Goal: Task Accomplishment & Management: Use online tool/utility

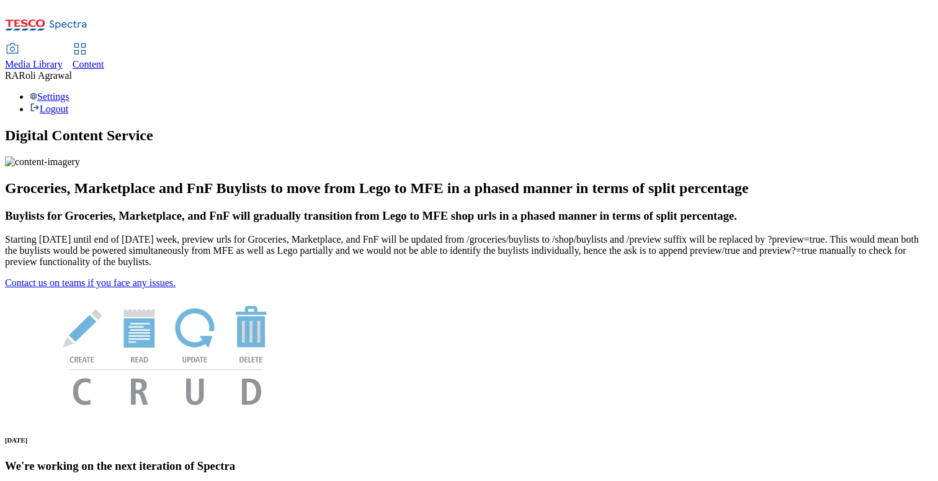
click at [104, 59] on div "Content" at bounding box center [89, 64] width 32 height 11
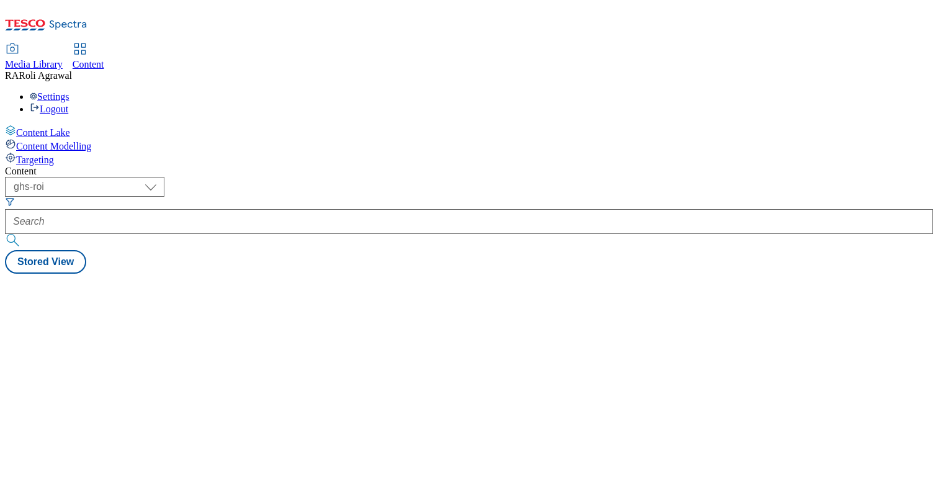
click at [101, 152] on div "Targeting" at bounding box center [469, 159] width 929 height 14
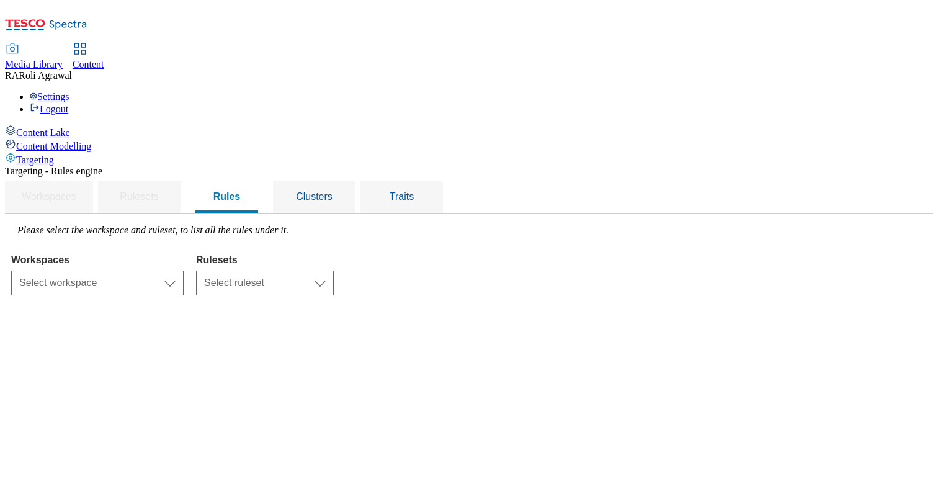
click at [184, 266] on div "Select workspace Content Select workspace" at bounding box center [97, 281] width 173 height 30
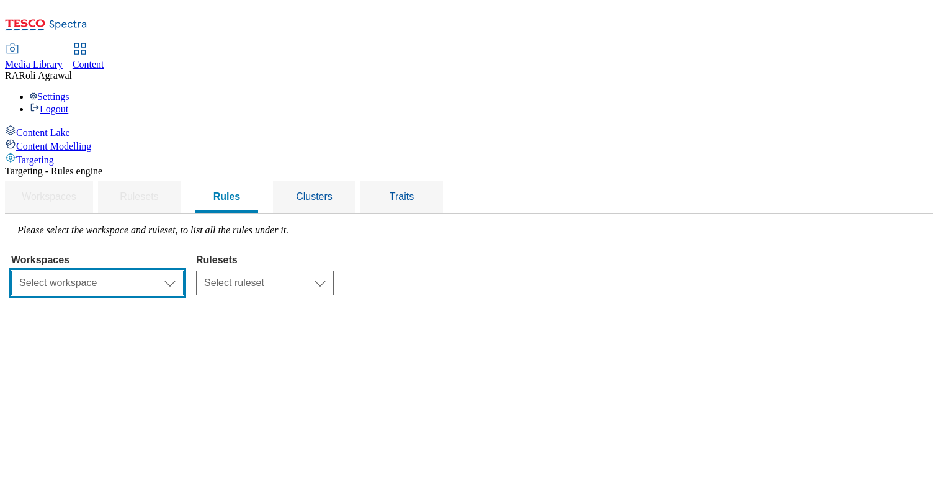
click at [184, 271] on select "Select workspace Content" at bounding box center [97, 283] width 173 height 25
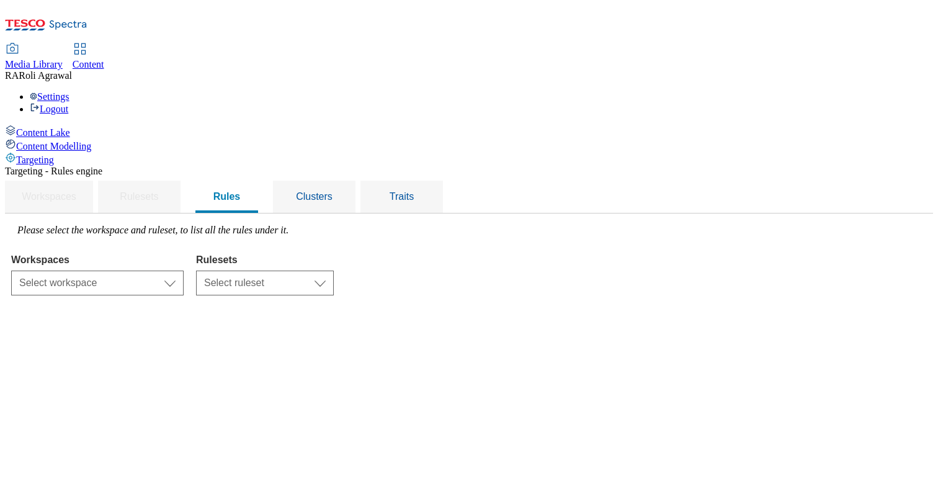
select select "f510054f-adaa-4692-b570-80fa3897127a"
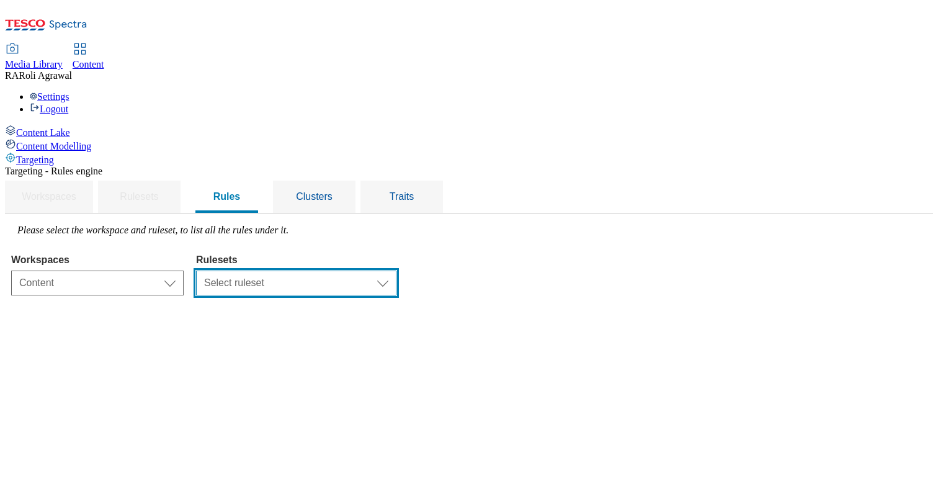
click at [397, 271] on select "Select ruleset ghs-uk" at bounding box center [296, 283] width 200 height 25
click at [391, 271] on select "Select ruleset ghs-uk" at bounding box center [296, 283] width 200 height 25
click at [397, 271] on select "Select ruleset ghs-uk" at bounding box center [296, 283] width 200 height 25
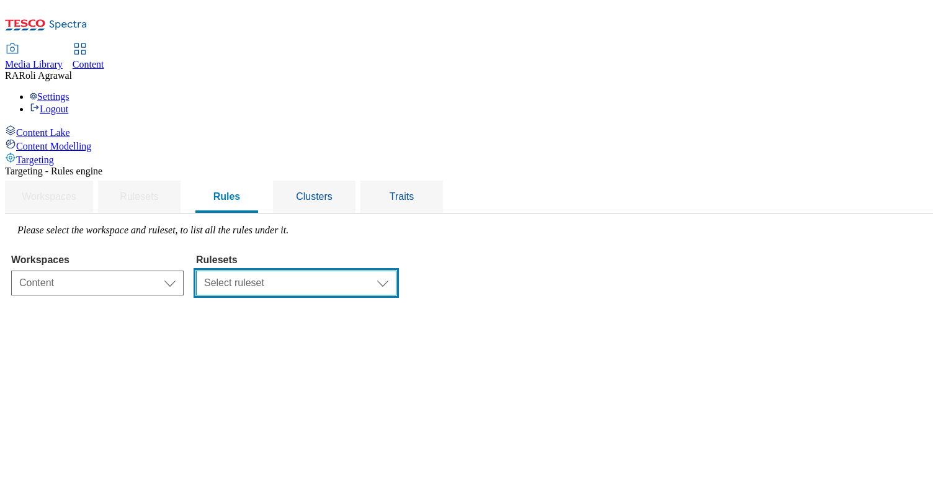
select select "48eb89cc-c22c-49b3-9be3-6f8cd5821d05"
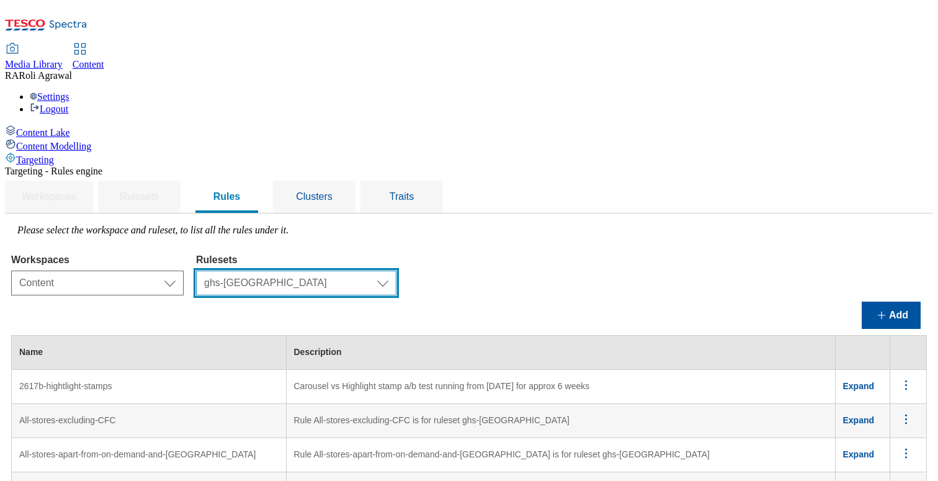
click at [397, 271] on select "Select ruleset ghs-uk" at bounding box center [296, 283] width 200 height 25
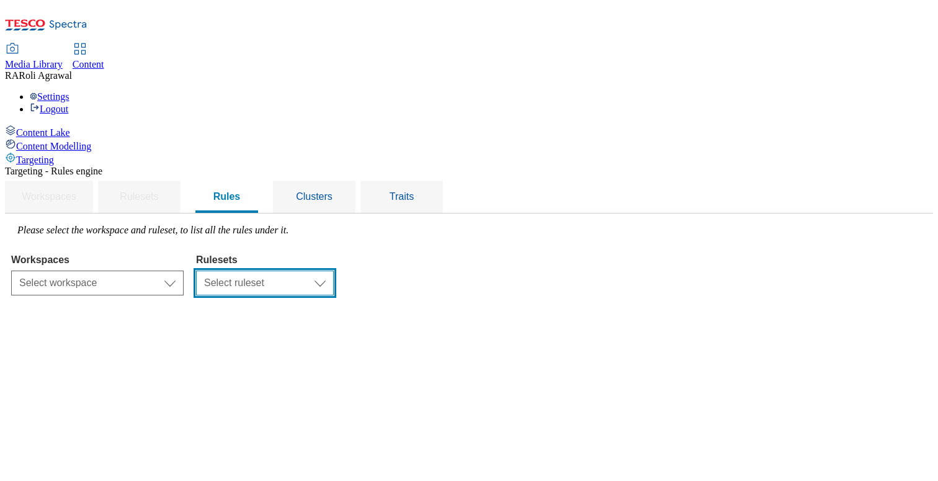
click at [334, 271] on select "Select ruleset" at bounding box center [265, 283] width 138 height 25
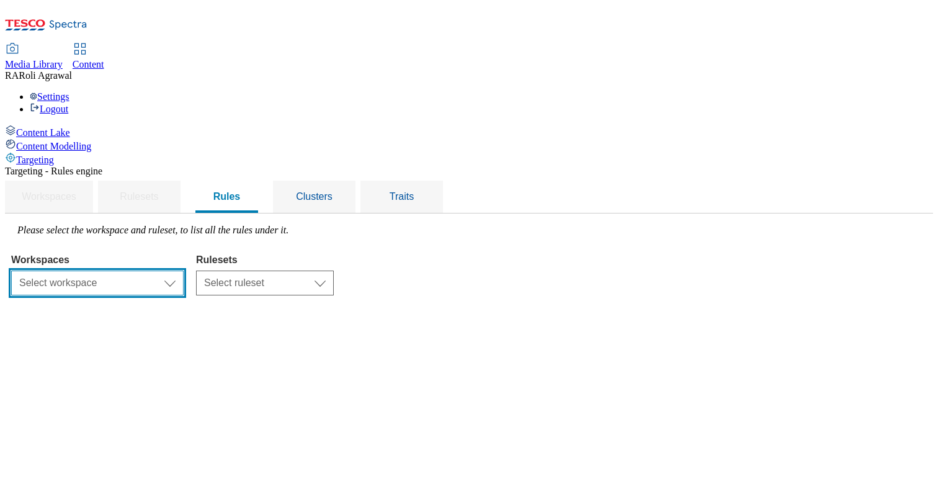
click at [184, 271] on select "Select workspace Content" at bounding box center [97, 283] width 173 height 25
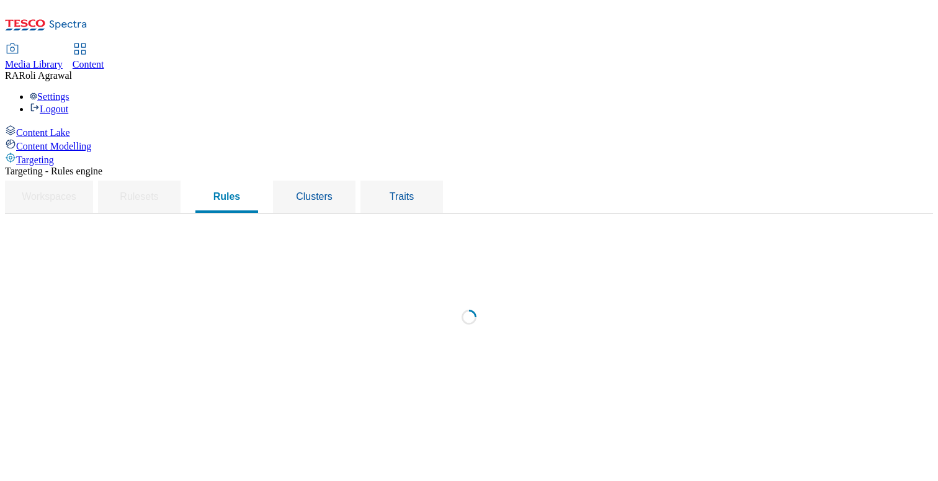
select select "f510054f-adaa-4692-b570-80fa3897127a"
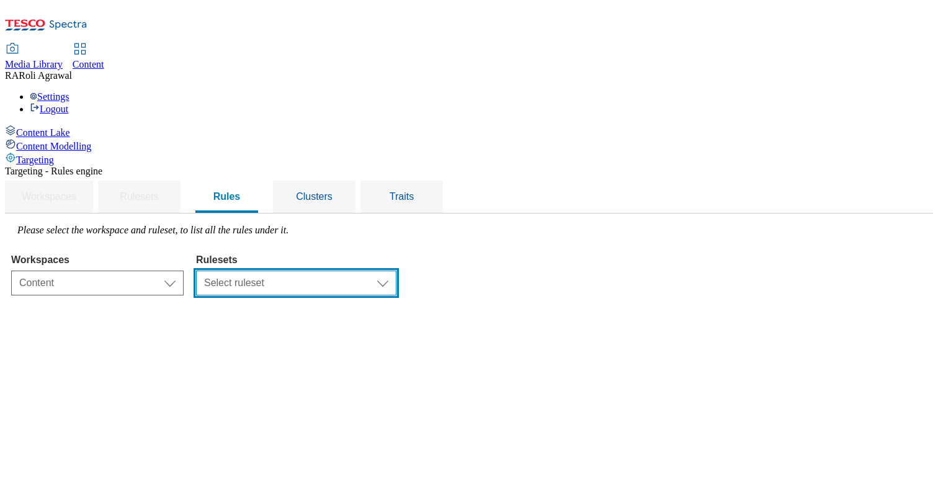
click at [387, 271] on select "Select ruleset ghs-uk" at bounding box center [296, 283] width 200 height 25
click at [367, 271] on select "Select ruleset ghs-uk" at bounding box center [296, 283] width 200 height 25
click at [368, 271] on select "Select ruleset ghs-uk" at bounding box center [296, 283] width 200 height 25
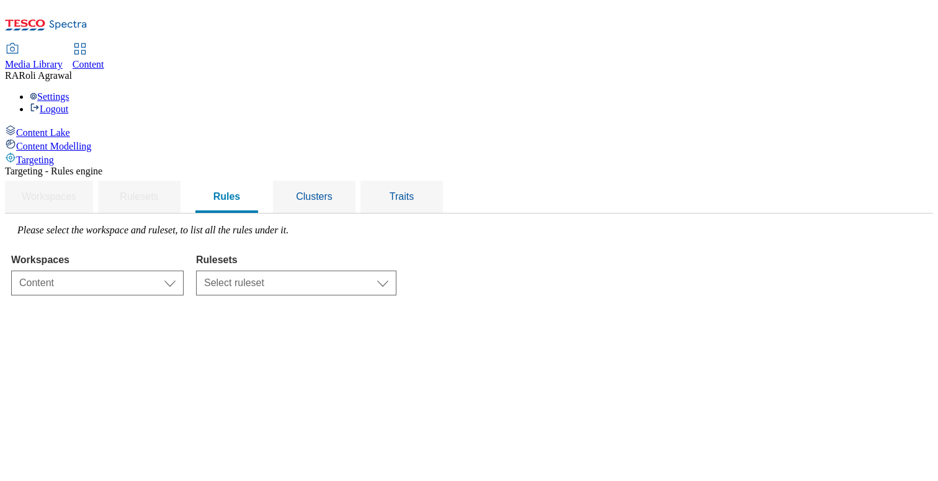
click at [72, 70] on span "Roli Agrawal" at bounding box center [45, 75] width 53 height 11
click at [19, 70] on span "RA" at bounding box center [12, 75] width 14 height 11
click at [915, 91] on div "Settings Logout" at bounding box center [469, 103] width 929 height 24
click at [68, 104] on link "Logout" at bounding box center [49, 109] width 38 height 11
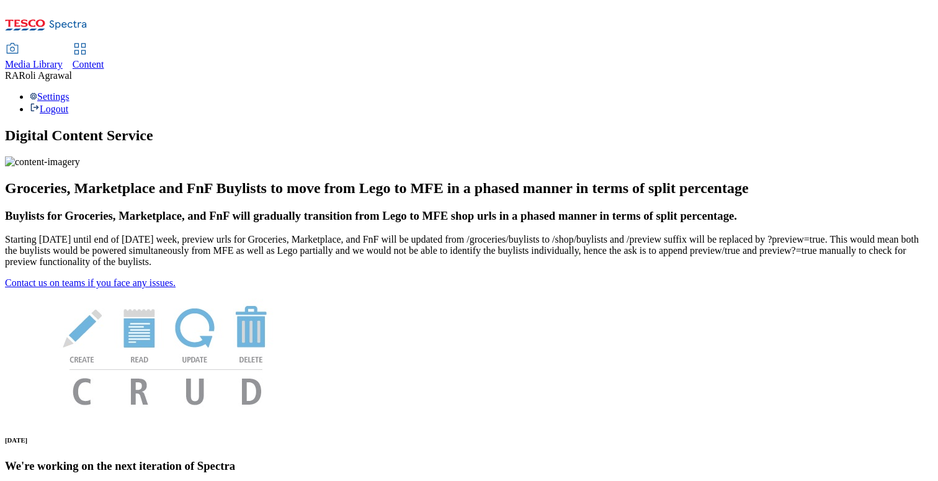
click at [104, 59] on span "Content" at bounding box center [89, 64] width 32 height 11
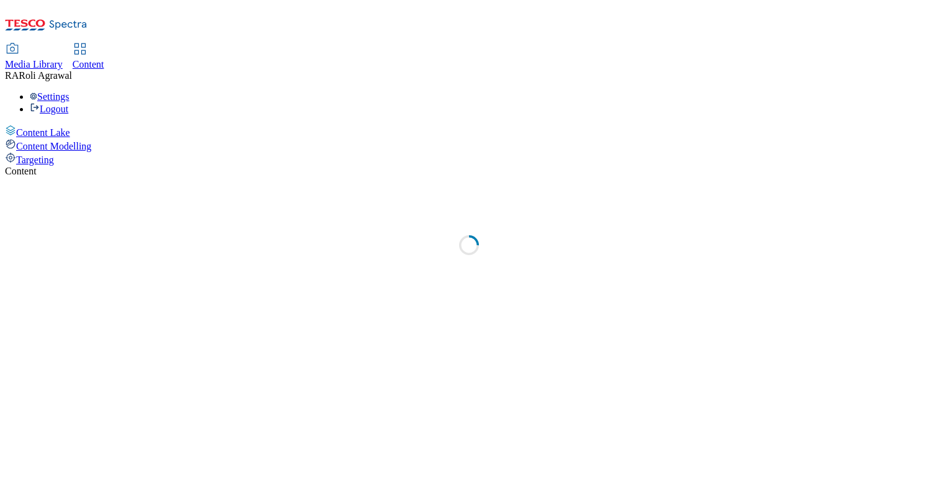
select select "ghs-[GEOGRAPHIC_DATA]"
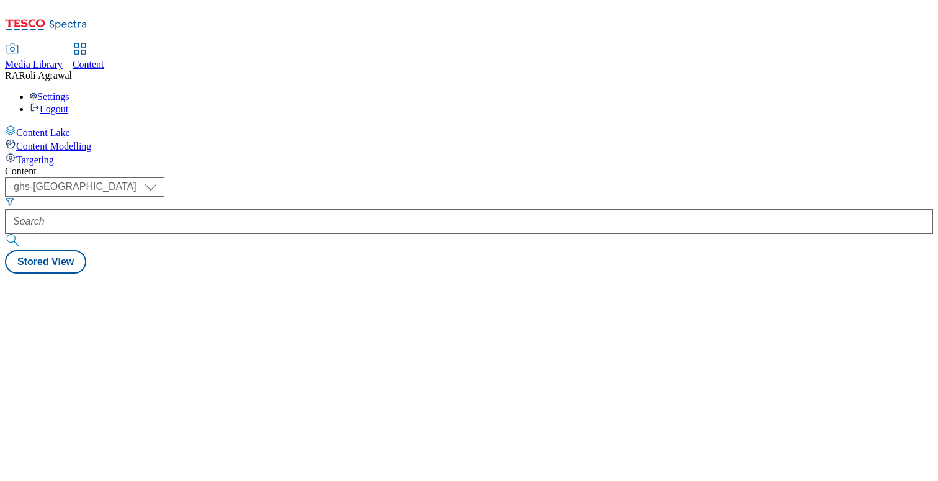
click at [81, 152] on div "Targeting" at bounding box center [469, 159] width 929 height 14
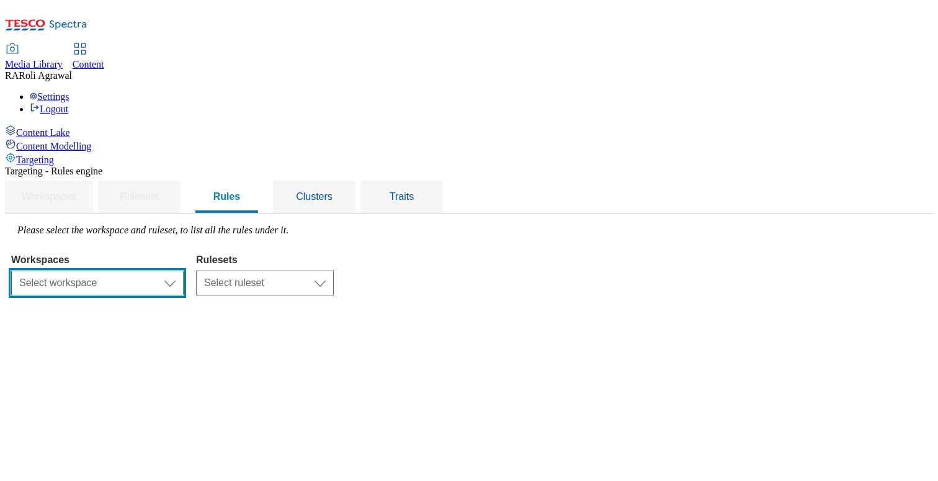
click at [184, 271] on select "Select workspace Content" at bounding box center [97, 283] width 173 height 25
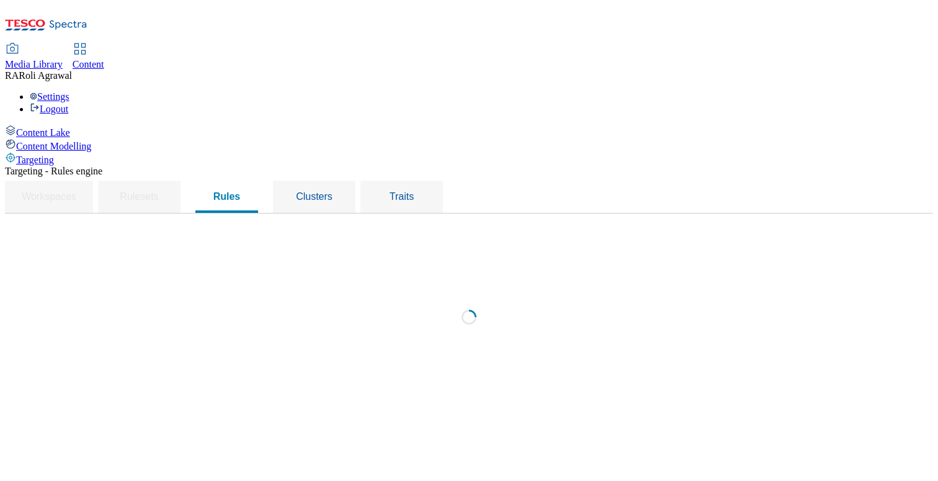
select select "f510054f-adaa-4692-b570-80fa3897127a"
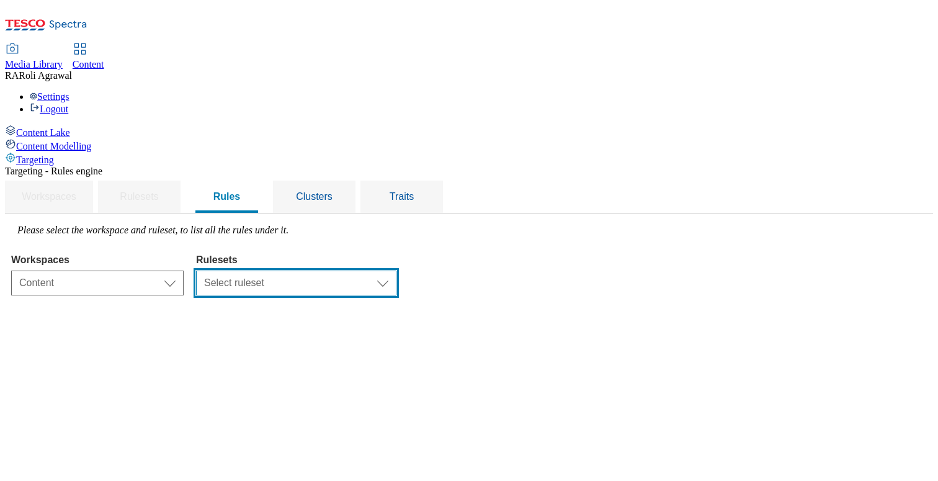
click at [397, 271] on select "Select ruleset clubcard-roi ghs-[GEOGRAPHIC_DATA]" at bounding box center [296, 283] width 200 height 25
select select "87837630-7157-4b0d-a987-68122c84fcaf"
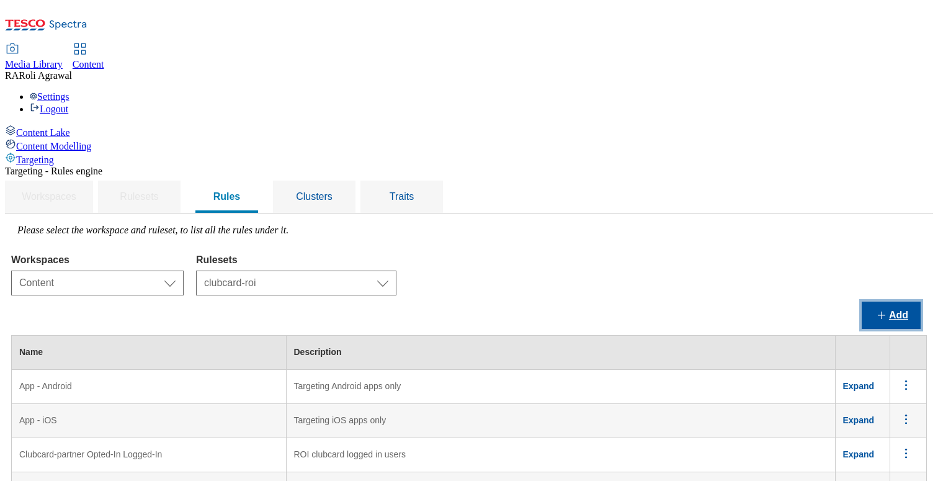
click at [889, 302] on button "Add" at bounding box center [891, 315] width 59 height 27
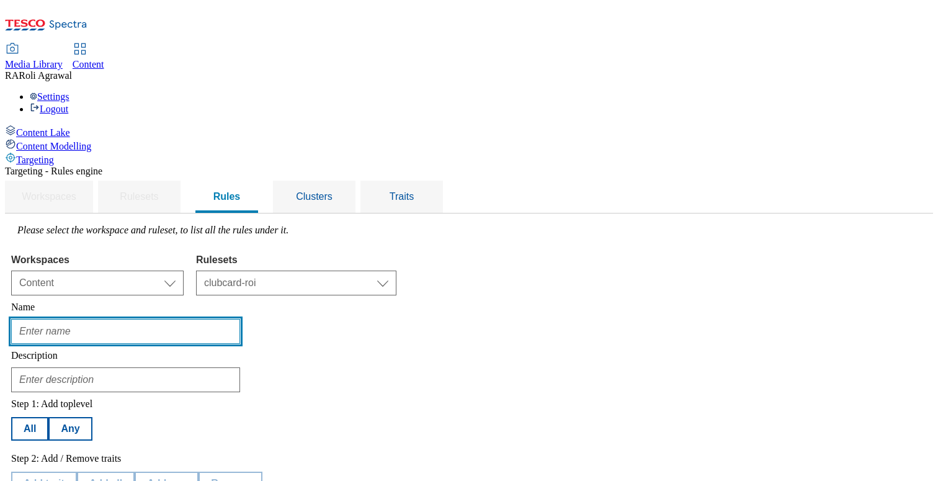
click at [225, 319] on input "text" at bounding box center [125, 331] width 229 height 25
click at [218, 319] on input "Annonymous User" at bounding box center [125, 331] width 229 height 25
type input "Annonymous User"
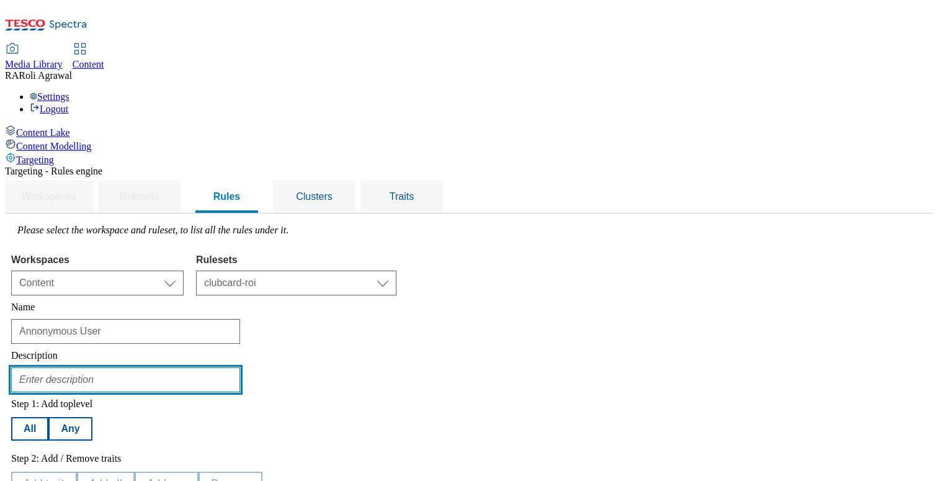
click at [214, 367] on input "text" at bounding box center [125, 379] width 229 height 25
paste input "Annonymous User"
type input "Annonymous User"
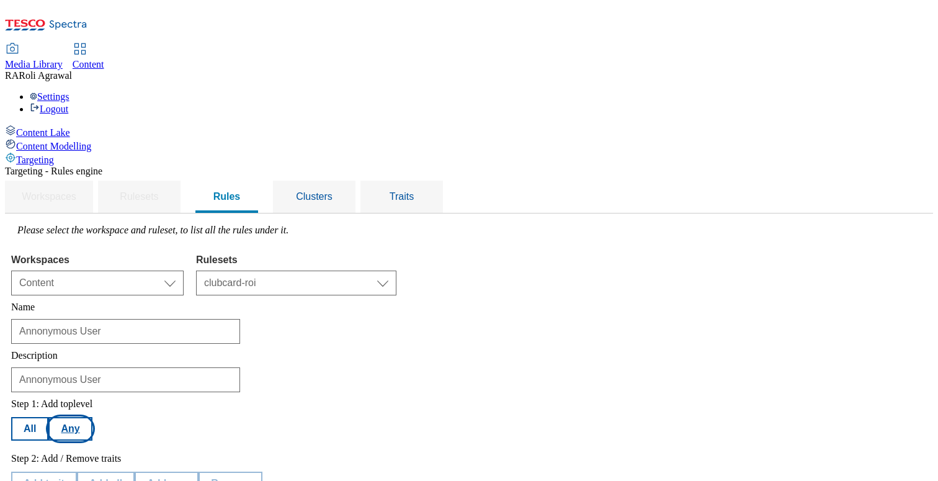
click at [92, 417] on button "Any" at bounding box center [69, 429] width 43 height 24
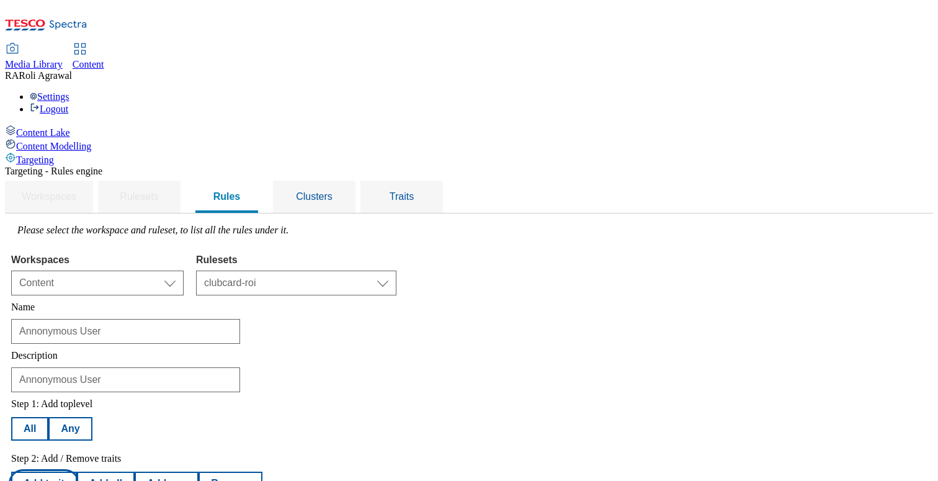
click at [77, 472] on button "Add trait" at bounding box center [44, 484] width 66 height 24
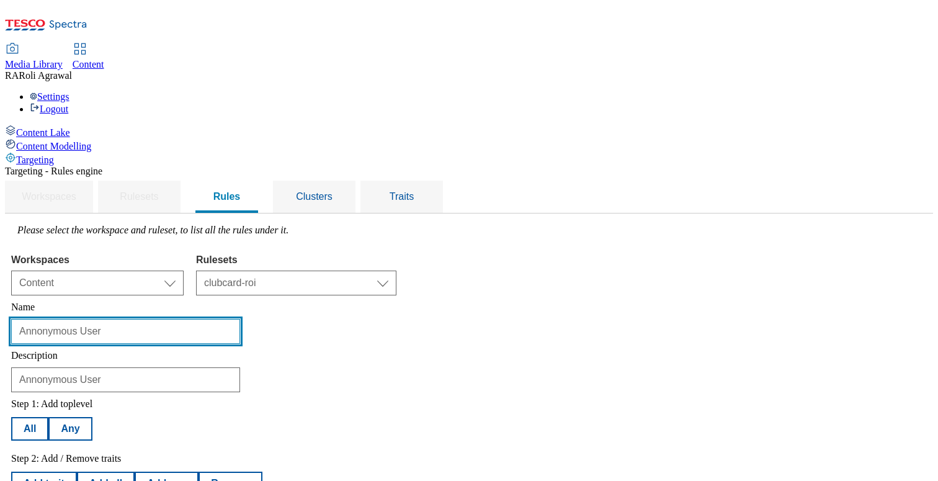
click at [232, 319] on input "Annonymous User" at bounding box center [125, 331] width 229 height 25
paste input "anonymous-customers"
type input "anonymous-customers"
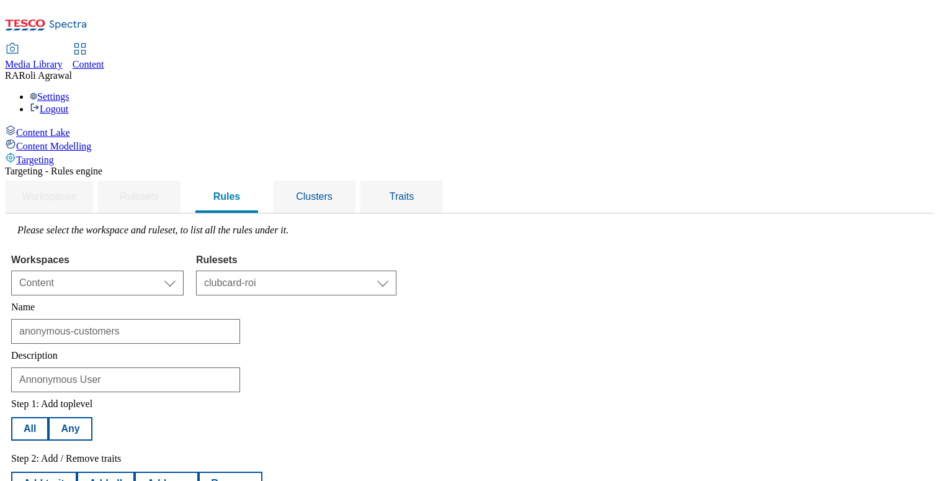
select select "segments"
select select "equals"
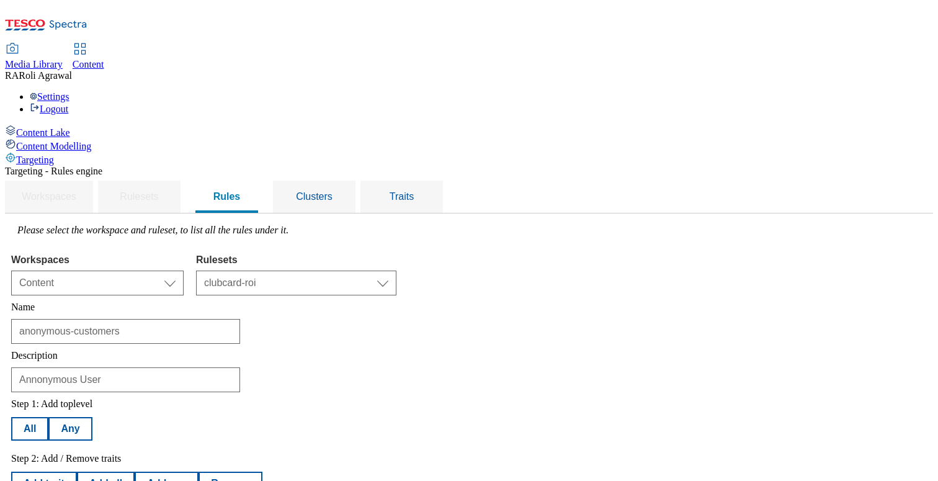
select select "u-an"
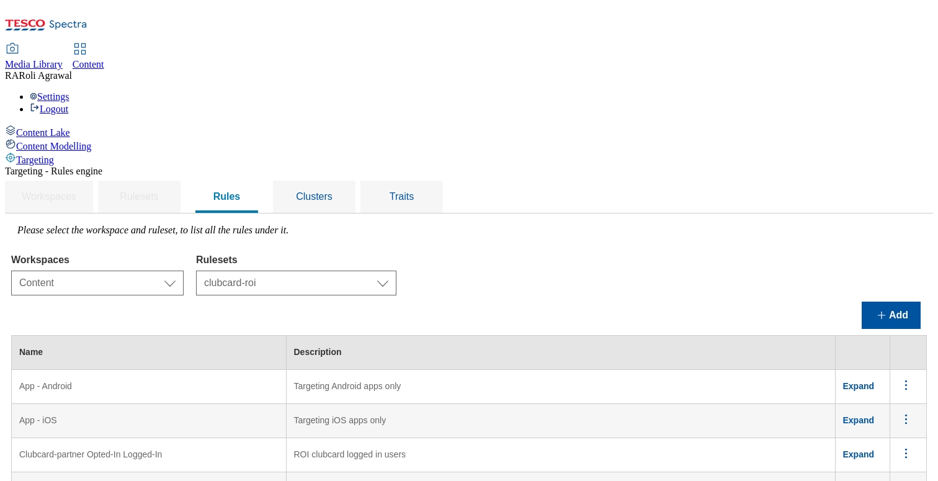
scroll to position [0, 0]
click at [878, 302] on button "Add" at bounding box center [891, 315] width 59 height 27
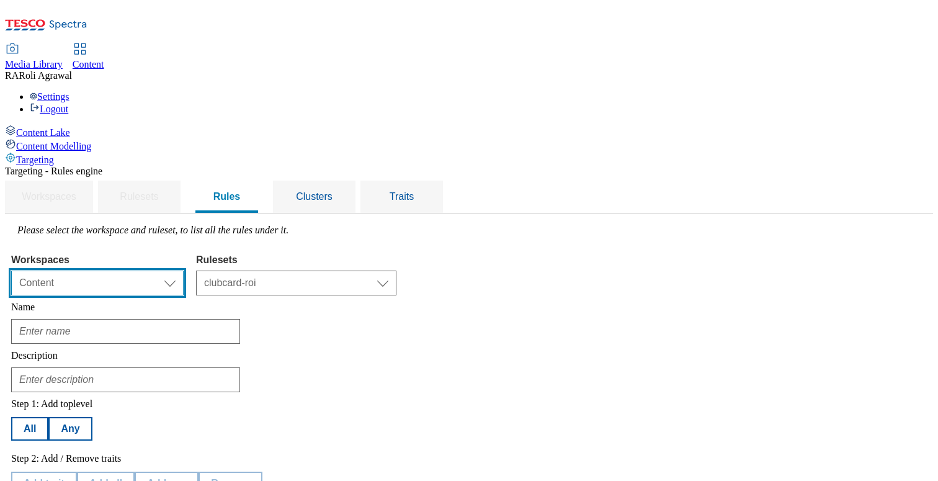
click at [184, 271] on select "Select workspace Content" at bounding box center [97, 283] width 173 height 25
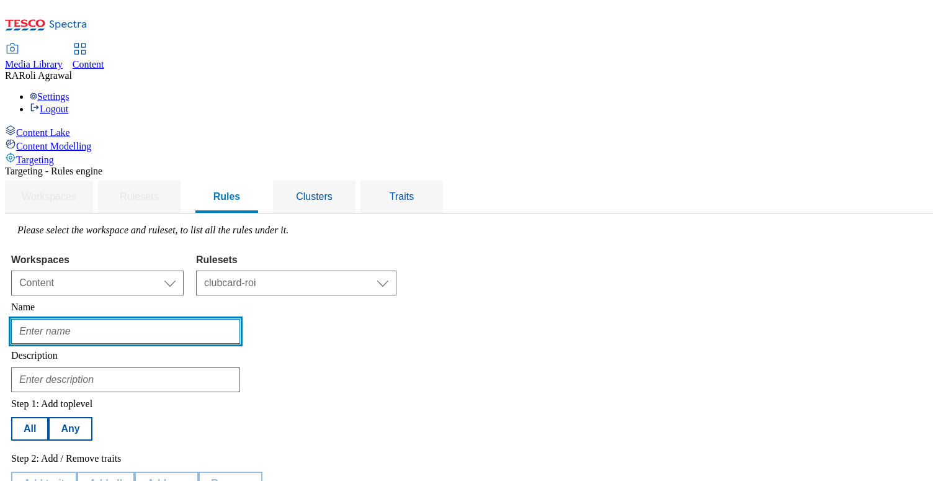
click at [223, 319] on input "text" at bounding box center [125, 331] width 229 height 25
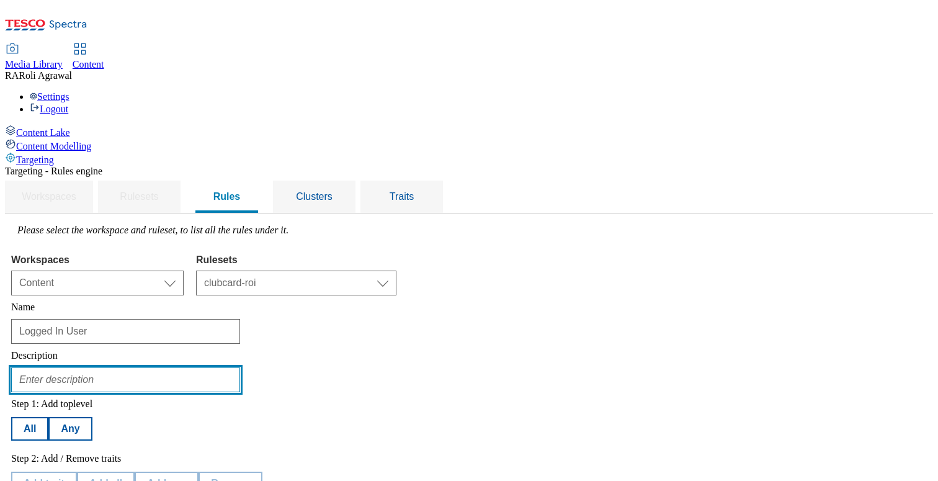
click at [214, 367] on input "text" at bounding box center [125, 379] width 229 height 25
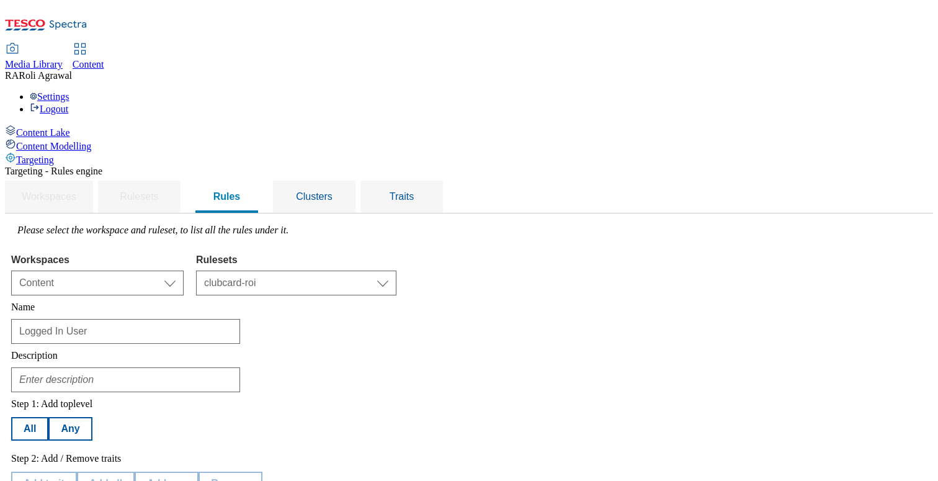
click at [267, 225] on div "Please select the workspace and ruleset, to list all the rules under it. Worksp…" at bounding box center [469, 381] width 916 height 313
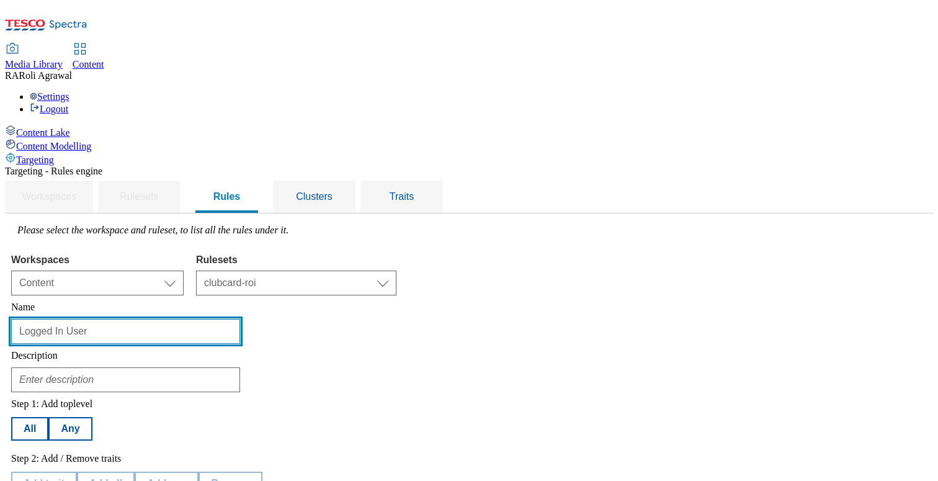
click at [240, 319] on input "Logged In User" at bounding box center [125, 331] width 229 height 25
paste input "logged-in-users"
type input "logged-in-users"
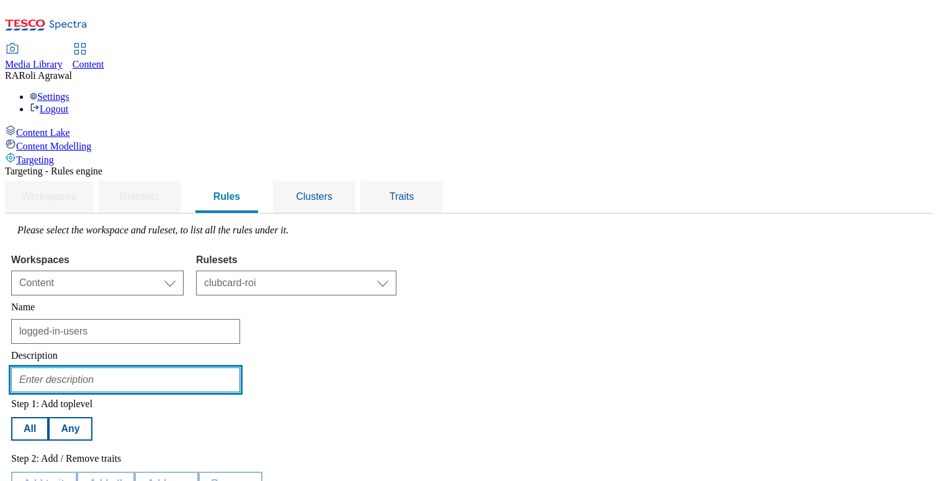
click at [240, 367] on input "text" at bounding box center [125, 379] width 229 height 25
type input "Logged In Users"
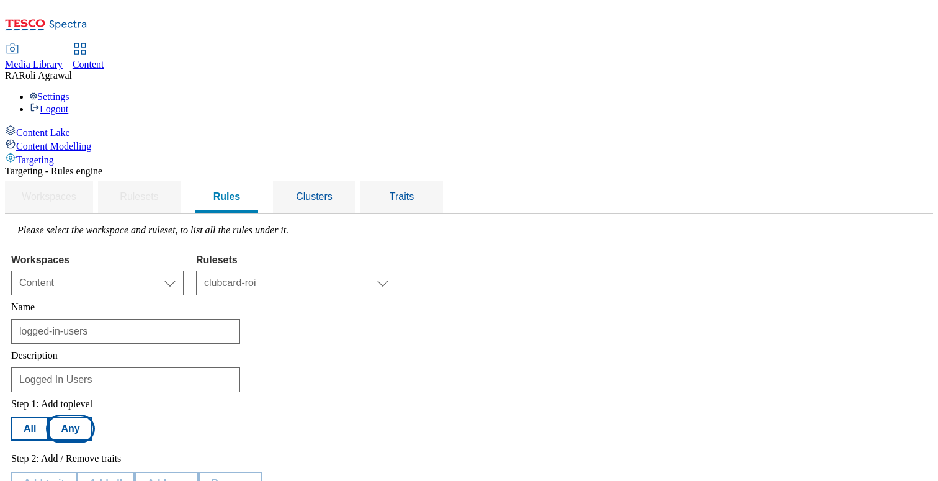
click at [92, 417] on button "Any" at bounding box center [69, 429] width 43 height 24
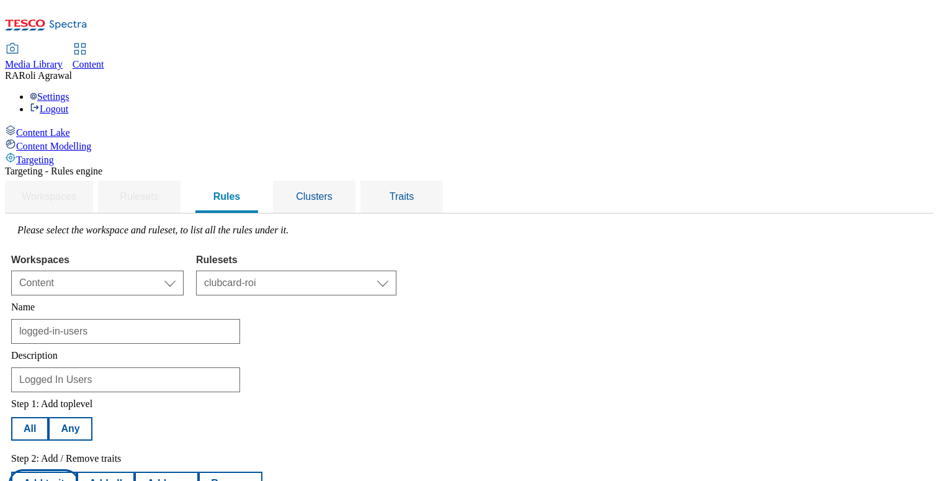
click at [77, 472] on button "Add trait" at bounding box center [44, 484] width 66 height 24
select select "segments"
select select "equals"
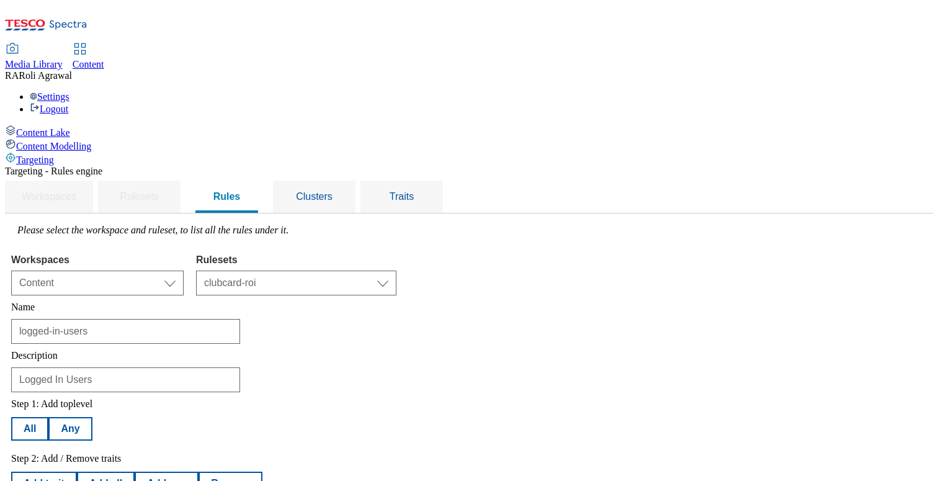
select select "u-li"
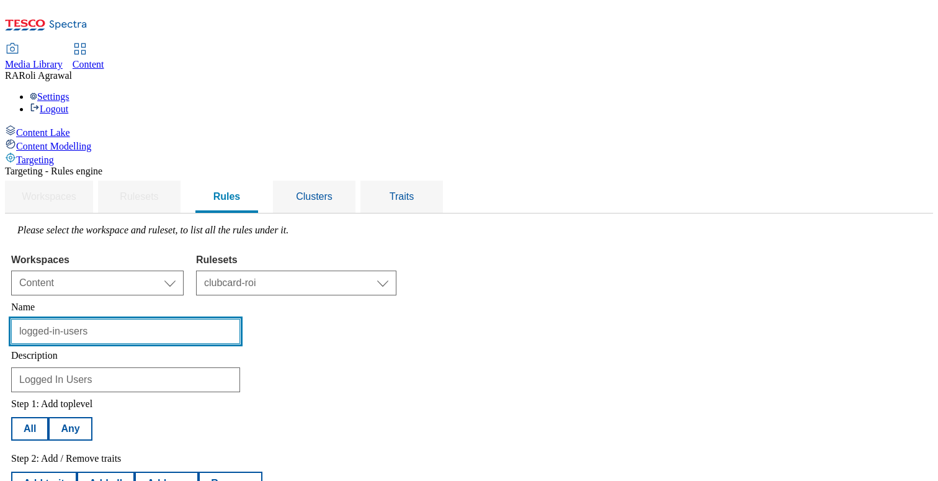
click at [240, 319] on input "logged-in-users" at bounding box center [125, 331] width 229 height 25
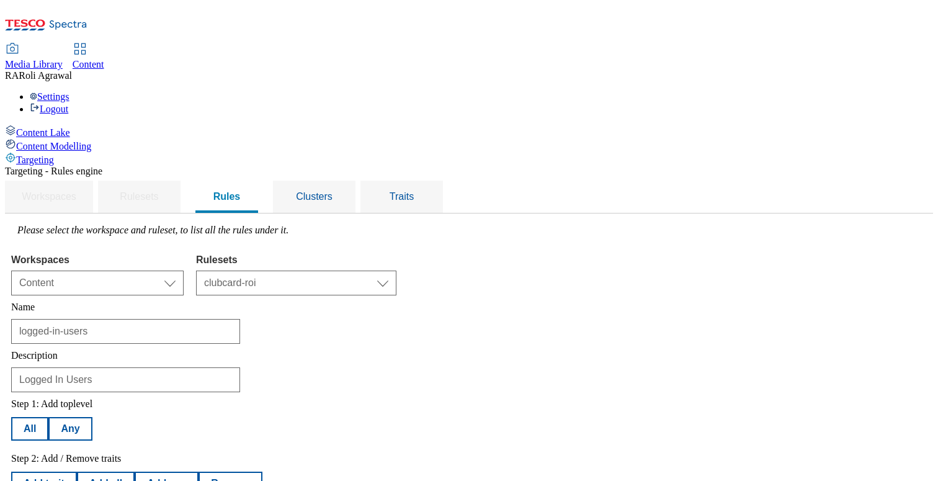
click at [538, 392] on div "Step 1: Add toplevel All Any Step 2: Add / Remove traits Add trait Add all Add …" at bounding box center [469, 464] width 916 height 145
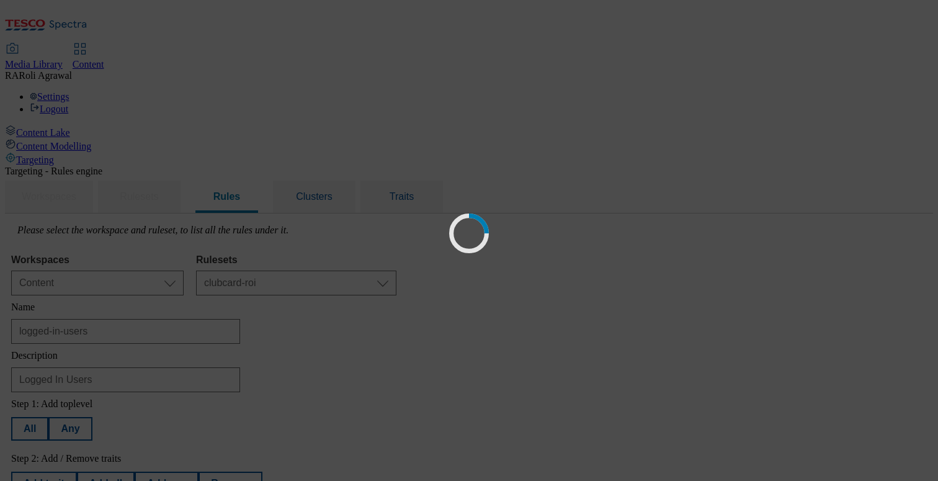
scroll to position [0, 0]
